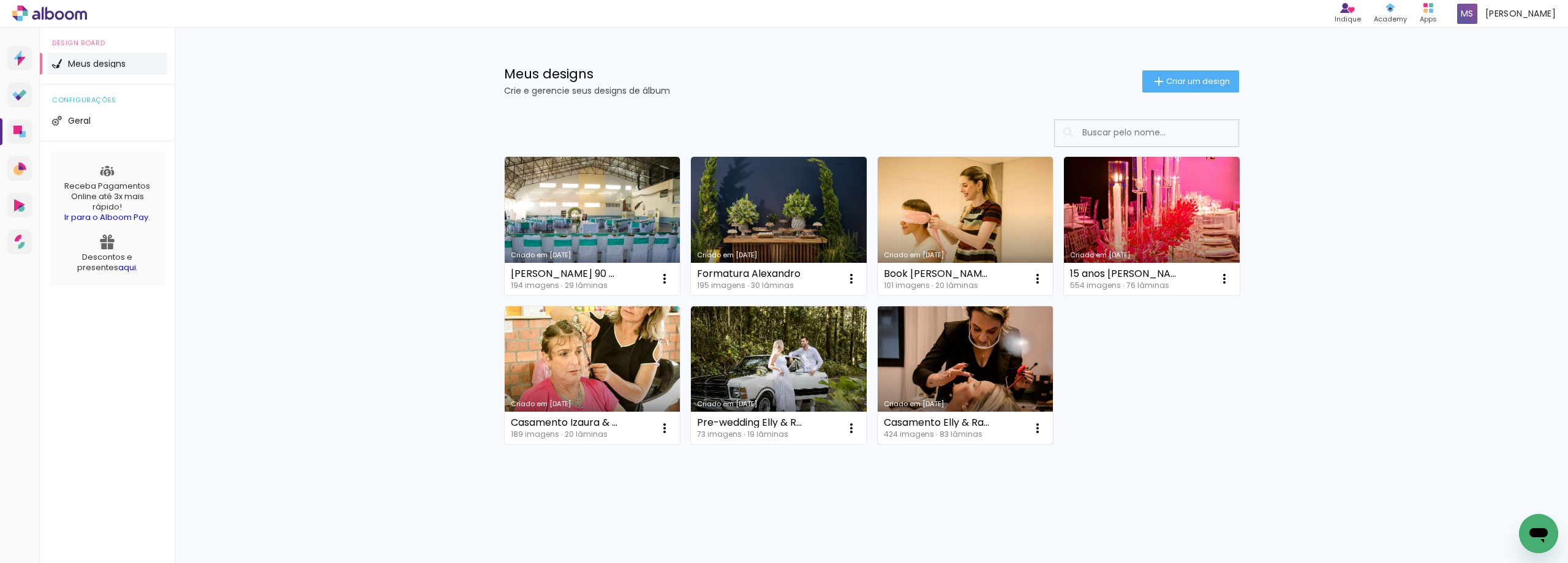
click at [974, 358] on link "Criado em [DATE]" at bounding box center [965, 375] width 176 height 139
